Goal: Check status: Check status

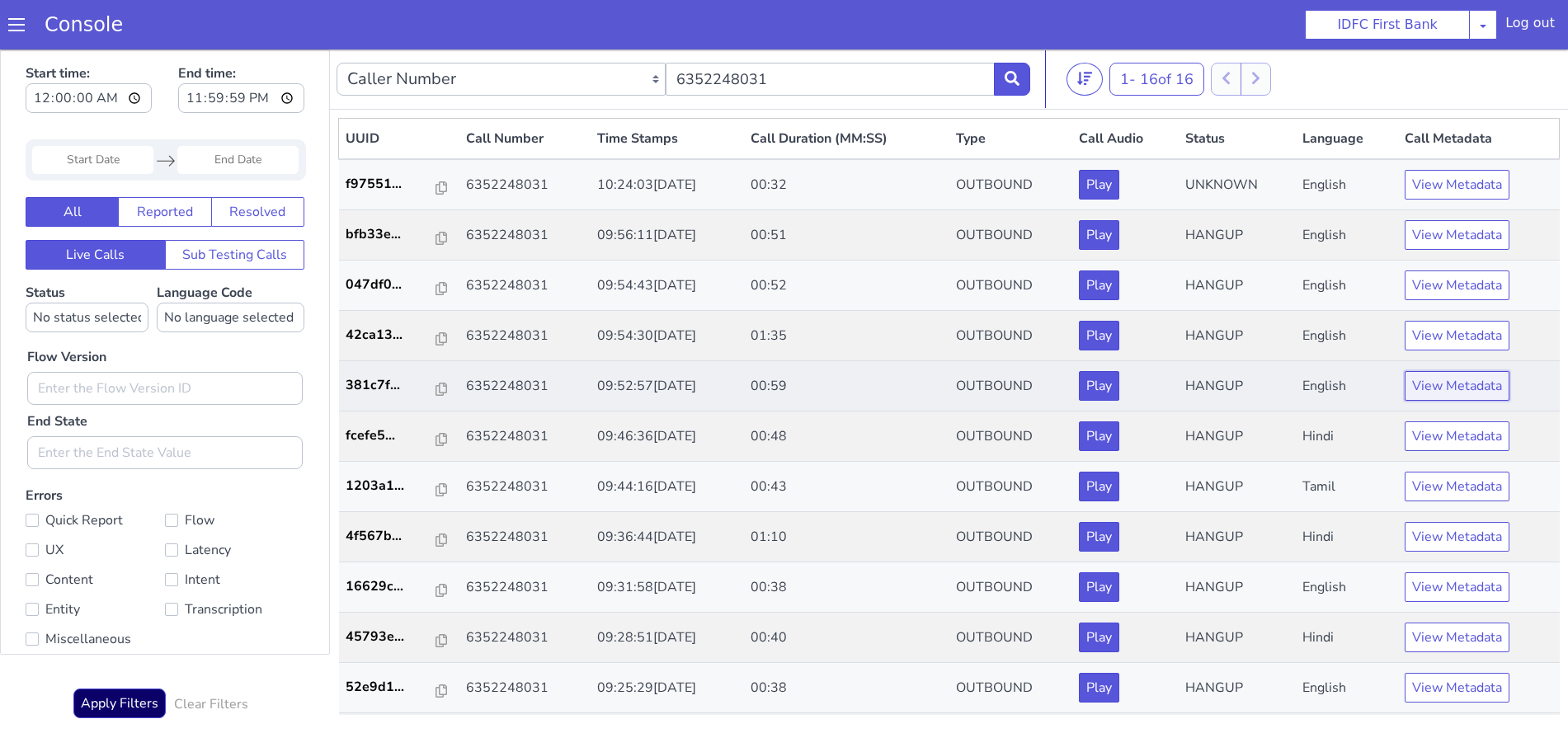
click at [1436, 379] on button "View Metadata" at bounding box center [1456, 385] width 105 height 29
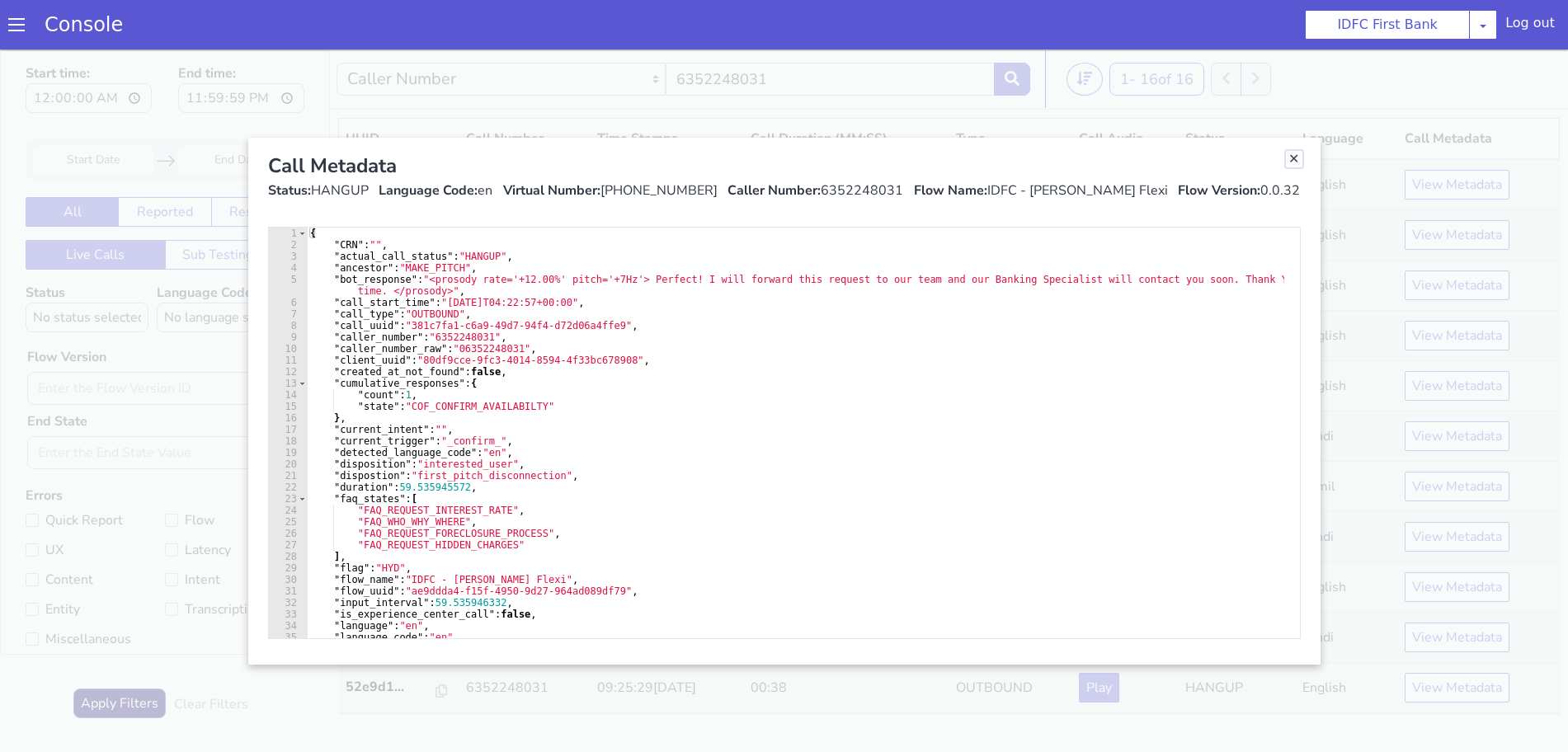
click at [1288, 155] on link "Close" at bounding box center [1294, 158] width 17 height 17
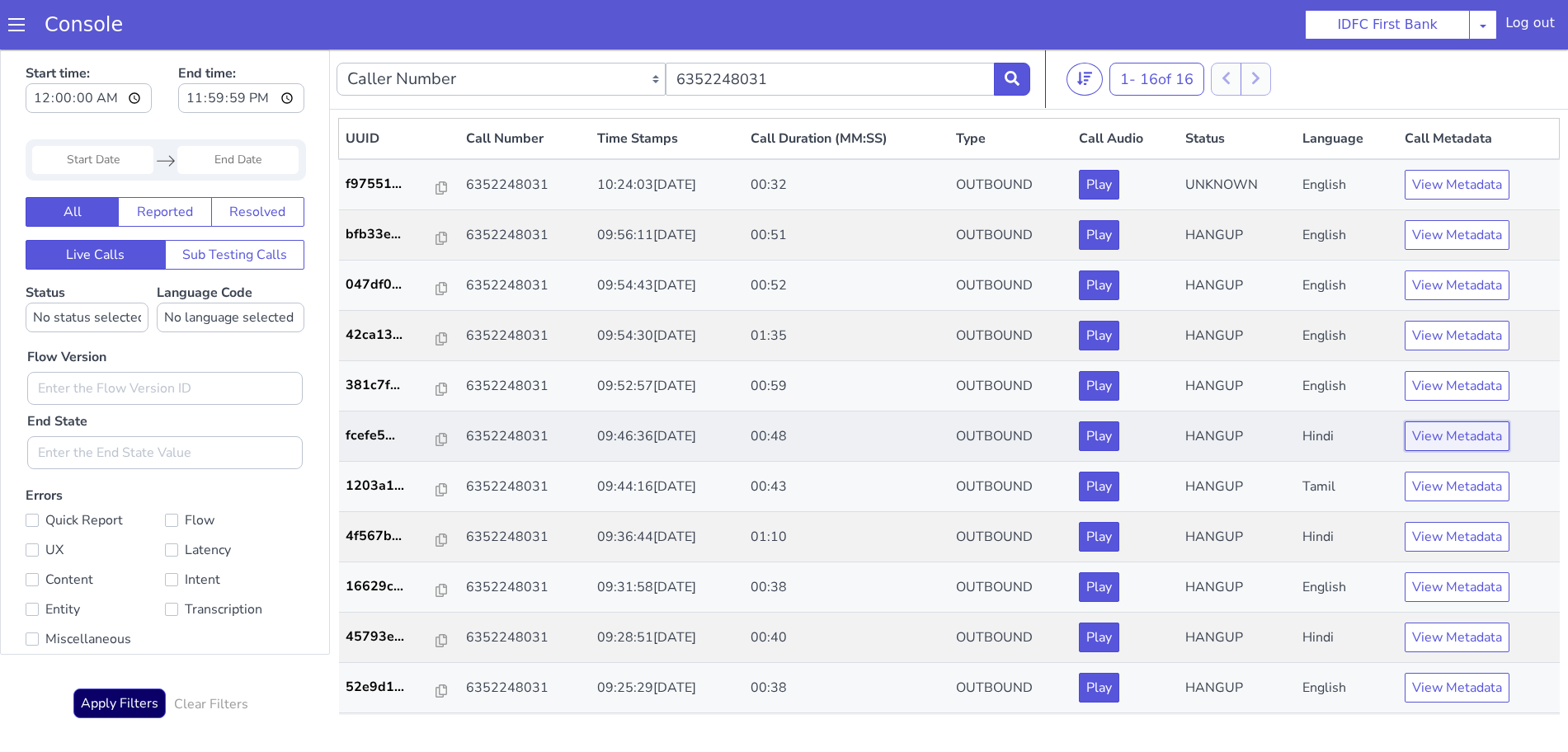
click at [1441, 430] on button "View Metadata" at bounding box center [1456, 436] width 105 height 29
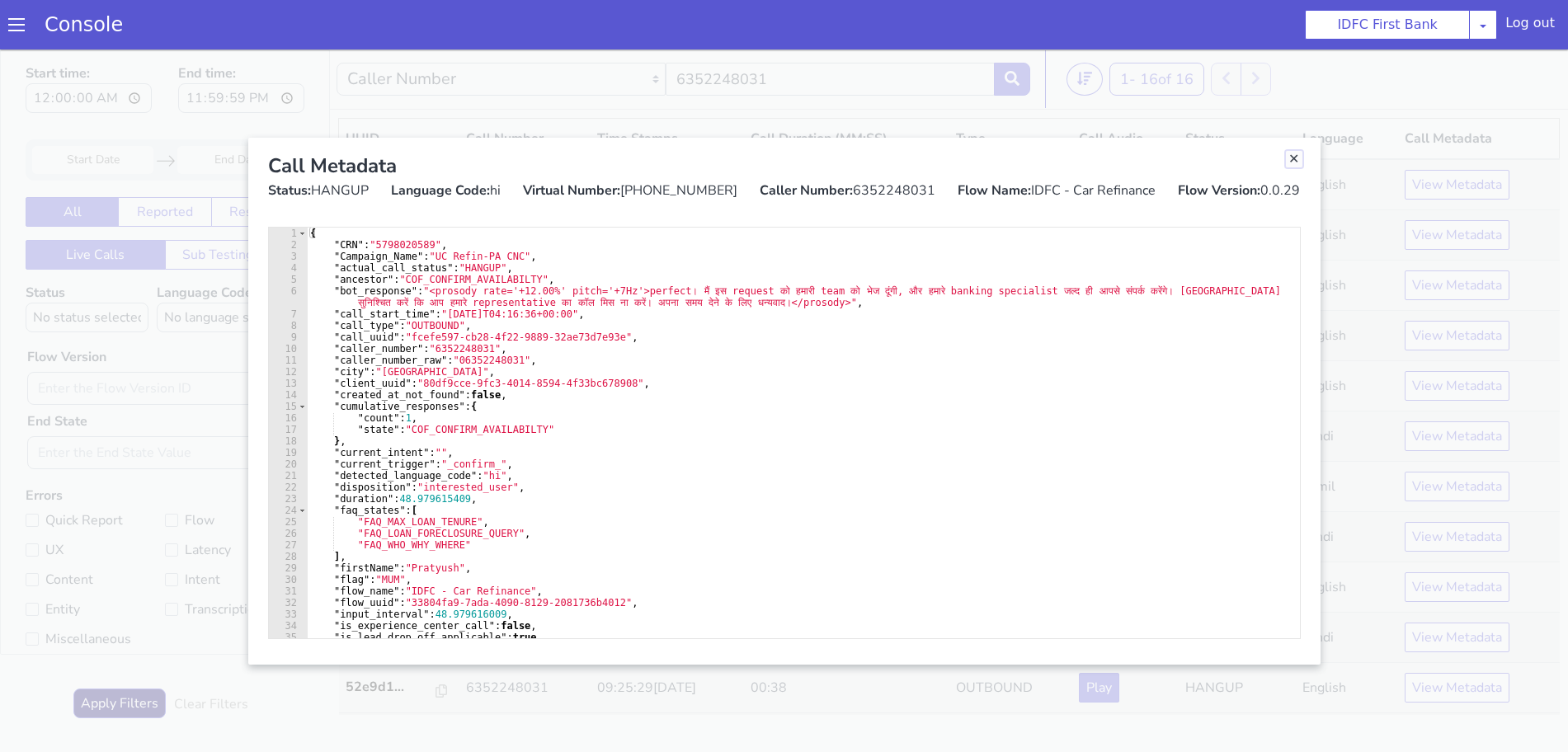
click at [1294, 155] on link "Close" at bounding box center [1294, 158] width 17 height 17
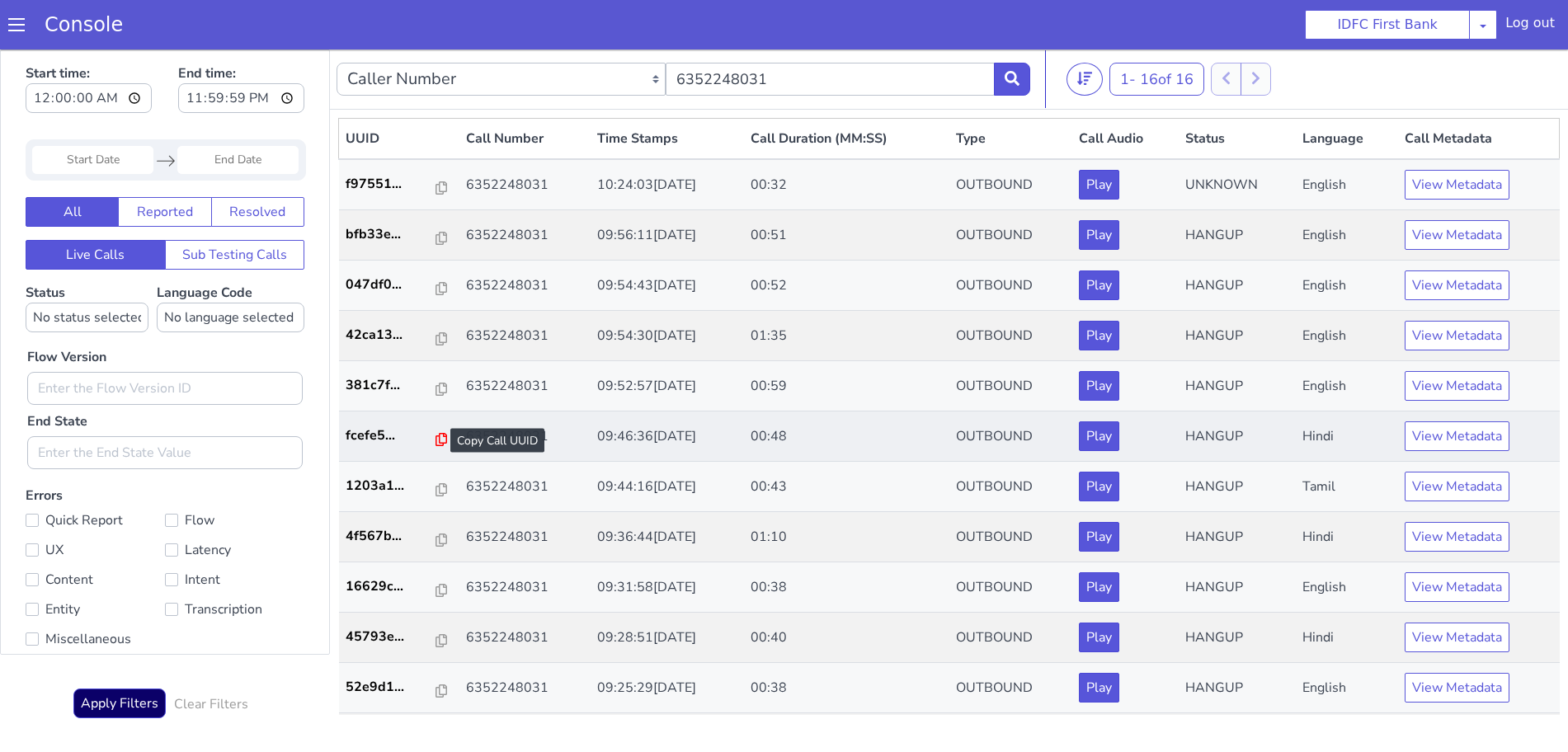
click at [435, 439] on icon at bounding box center [441, 439] width 12 height 13
click at [1012, 71] on icon at bounding box center [1011, 78] width 15 height 15
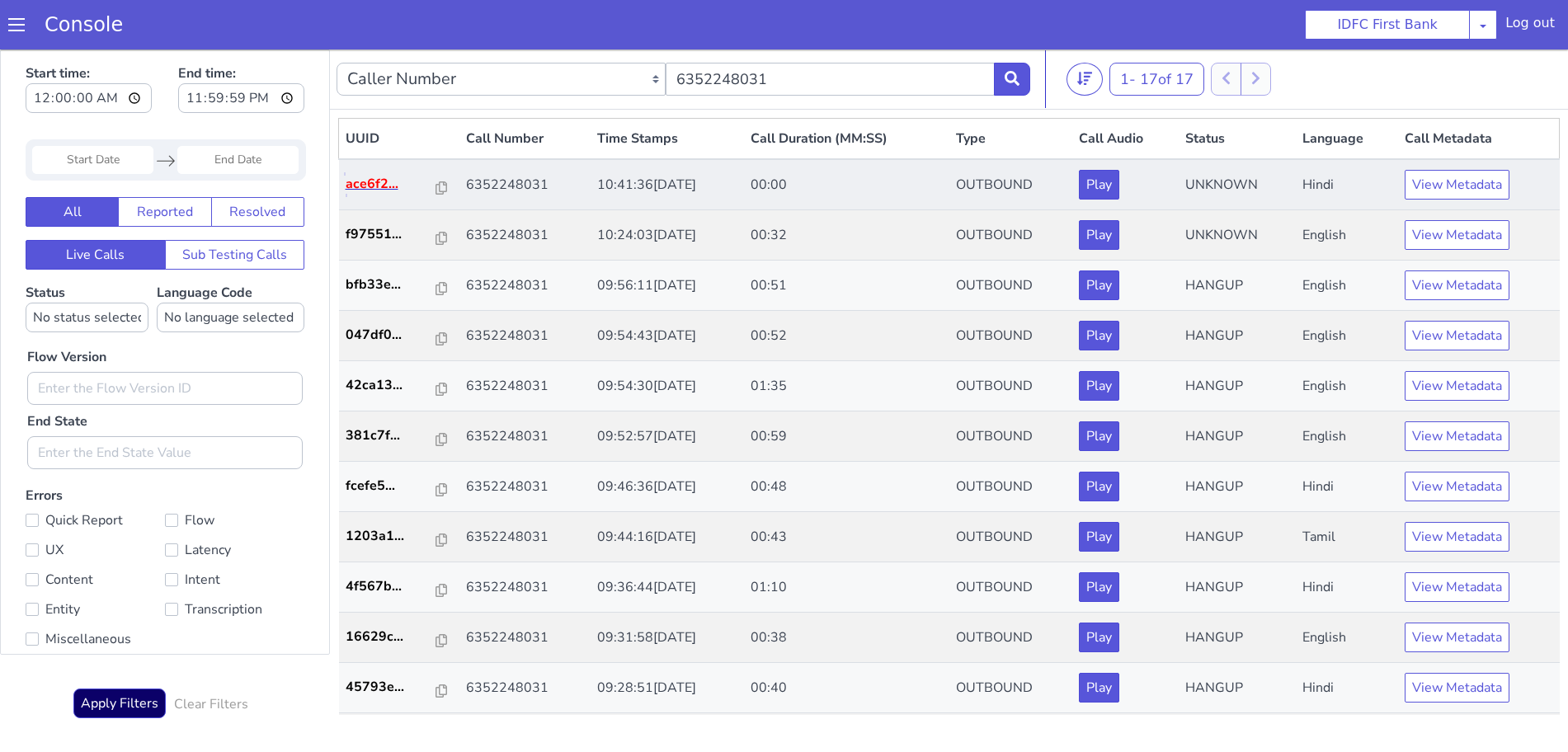
click at [357, 181] on p "ace6f2..." at bounding box center [390, 184] width 91 height 20
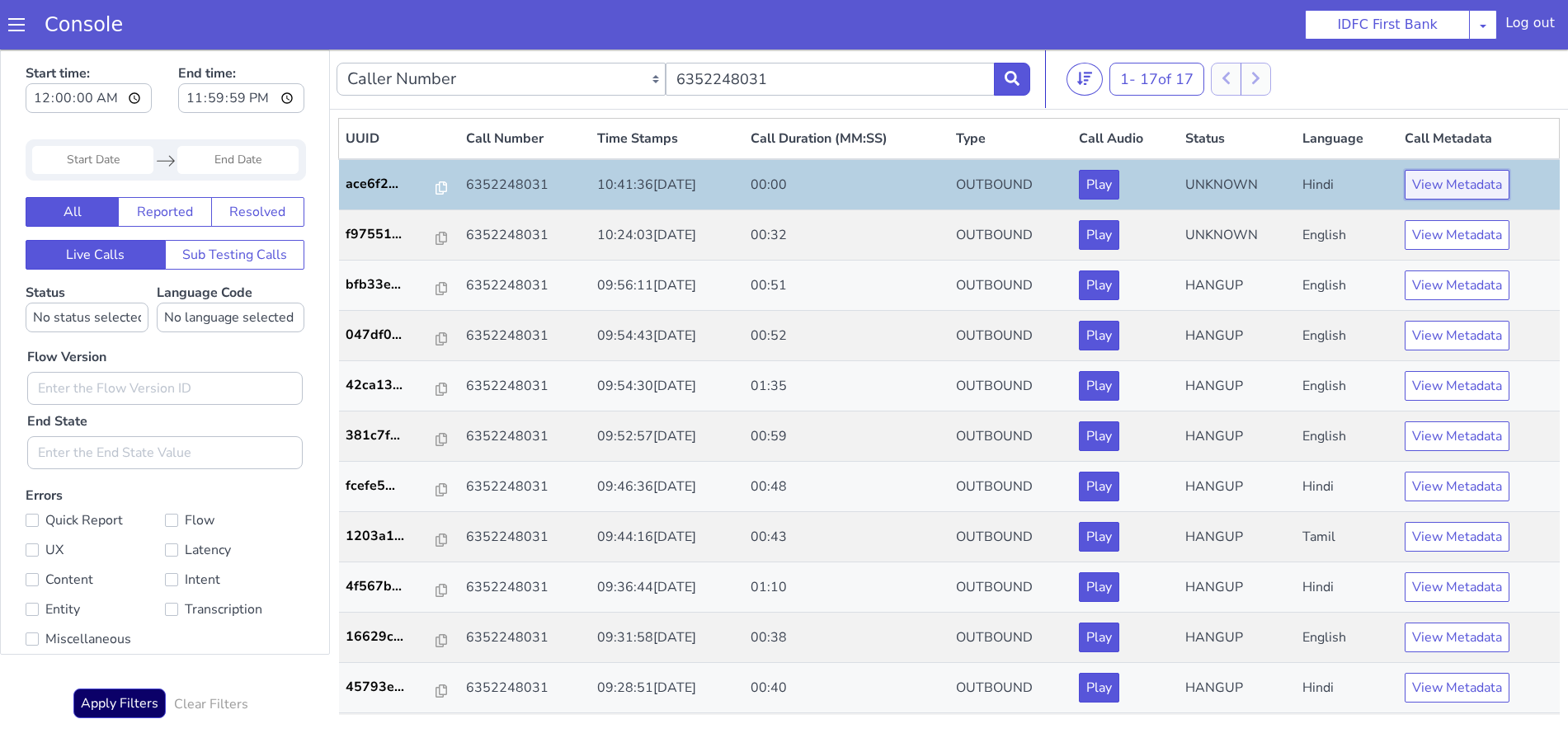
click at [1414, 182] on button "View Metadata" at bounding box center [1456, 185] width 105 height 29
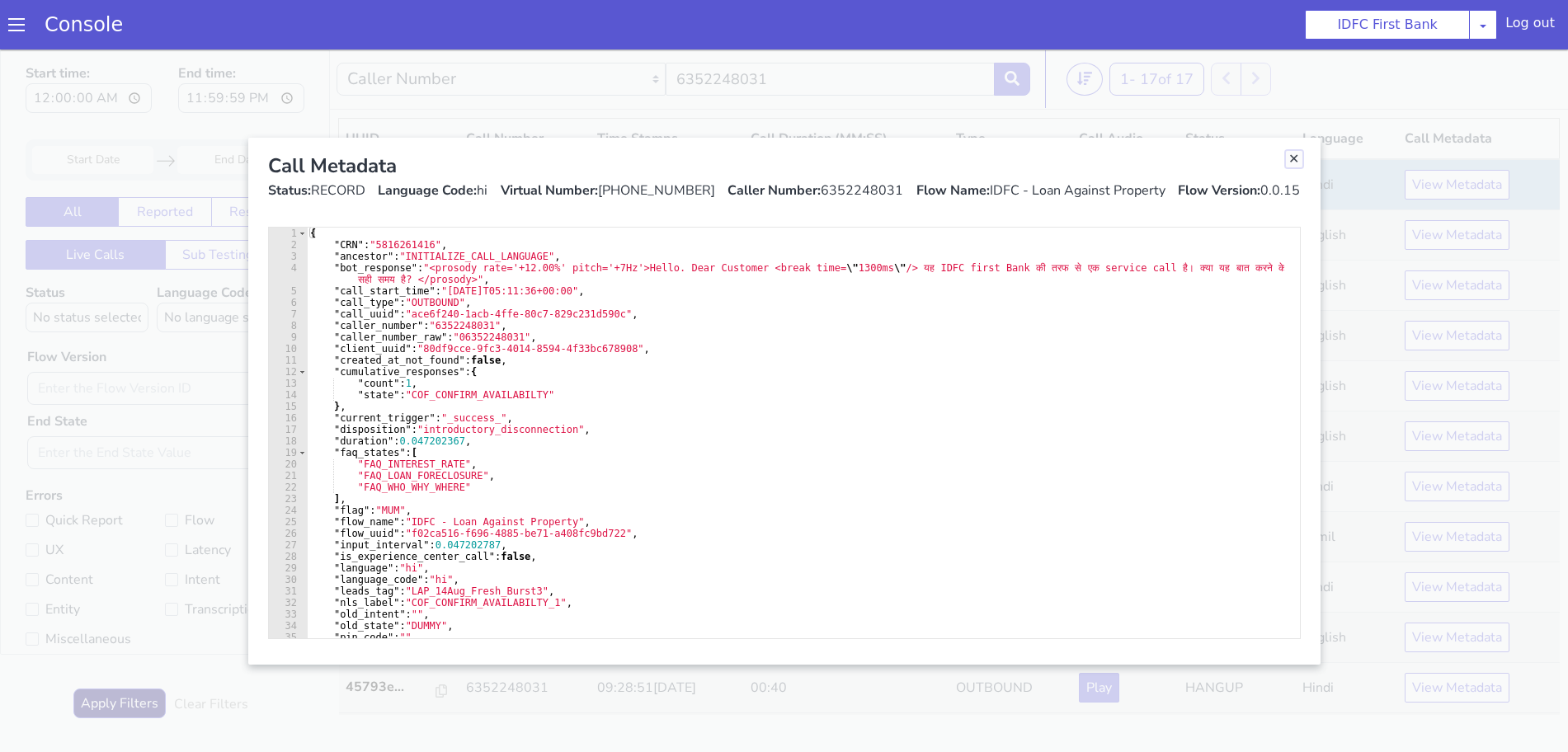
click at [1292, 158] on link "Close" at bounding box center [1294, 158] width 17 height 17
